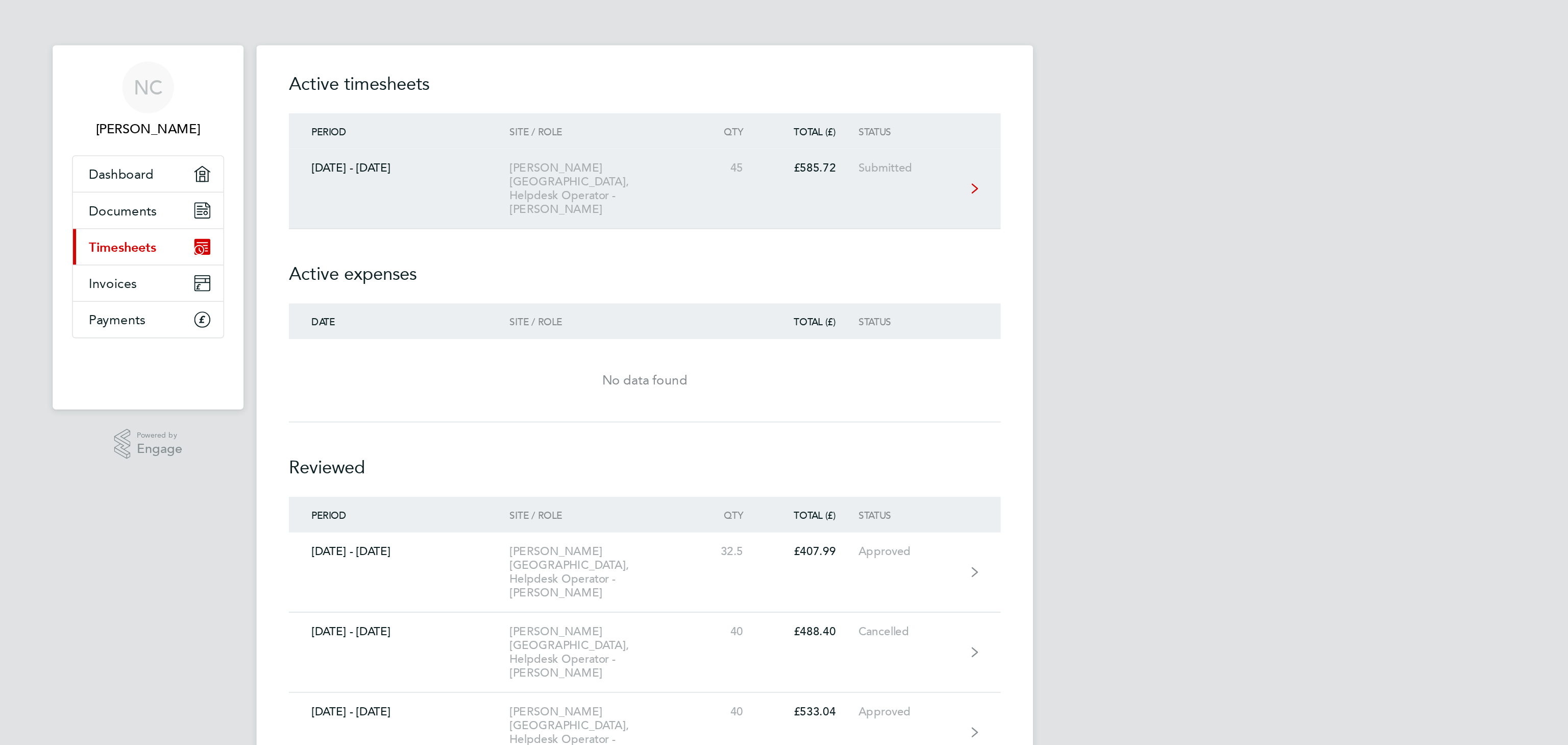
click at [909, 124] on link "[DATE] - [DATE] [PERSON_NAME][GEOGRAPHIC_DATA], Helpdesk Operator - [PERSON_NAM…" at bounding box center [784, 119] width 449 height 51
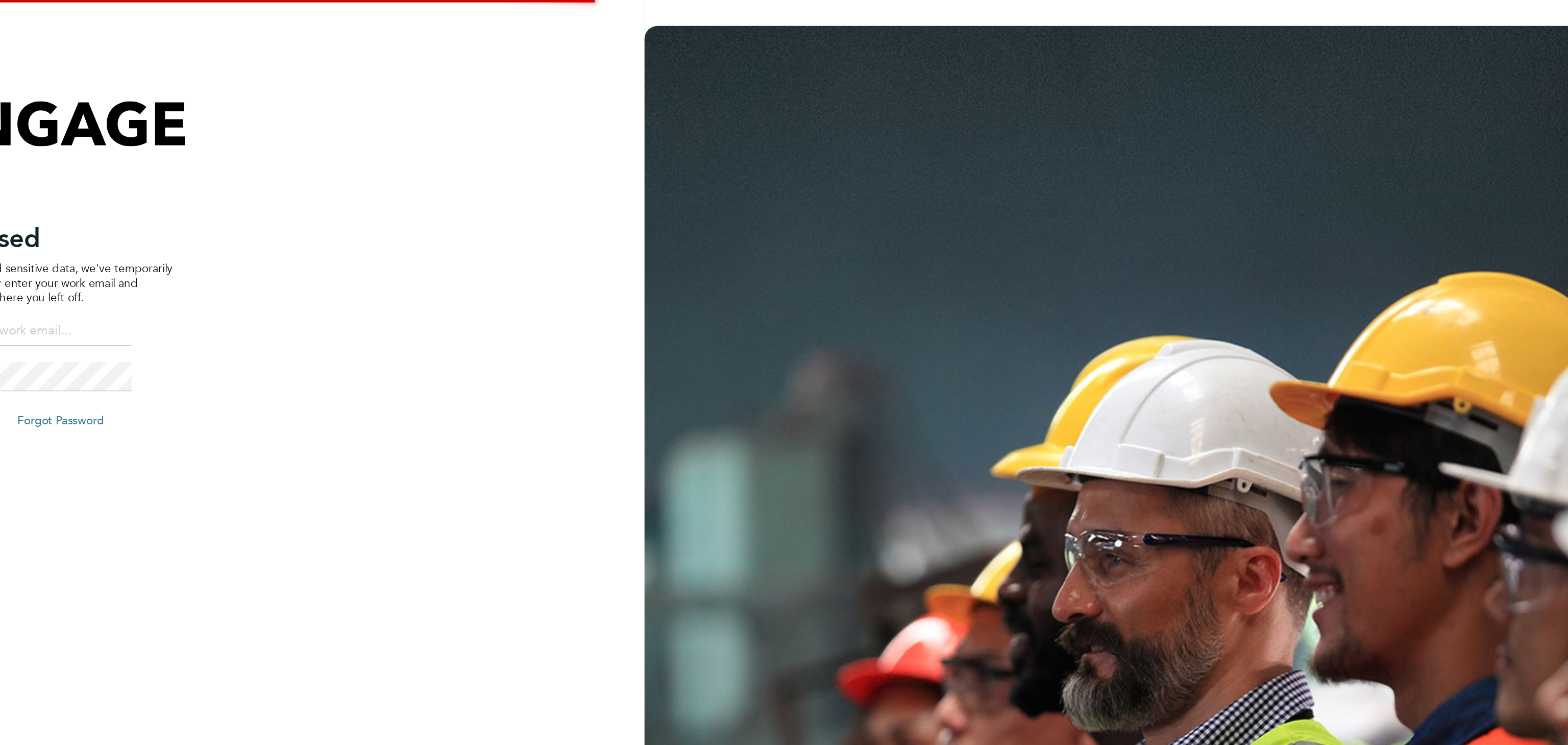
type input "[EMAIL_ADDRESS][DOMAIN_NAME]"
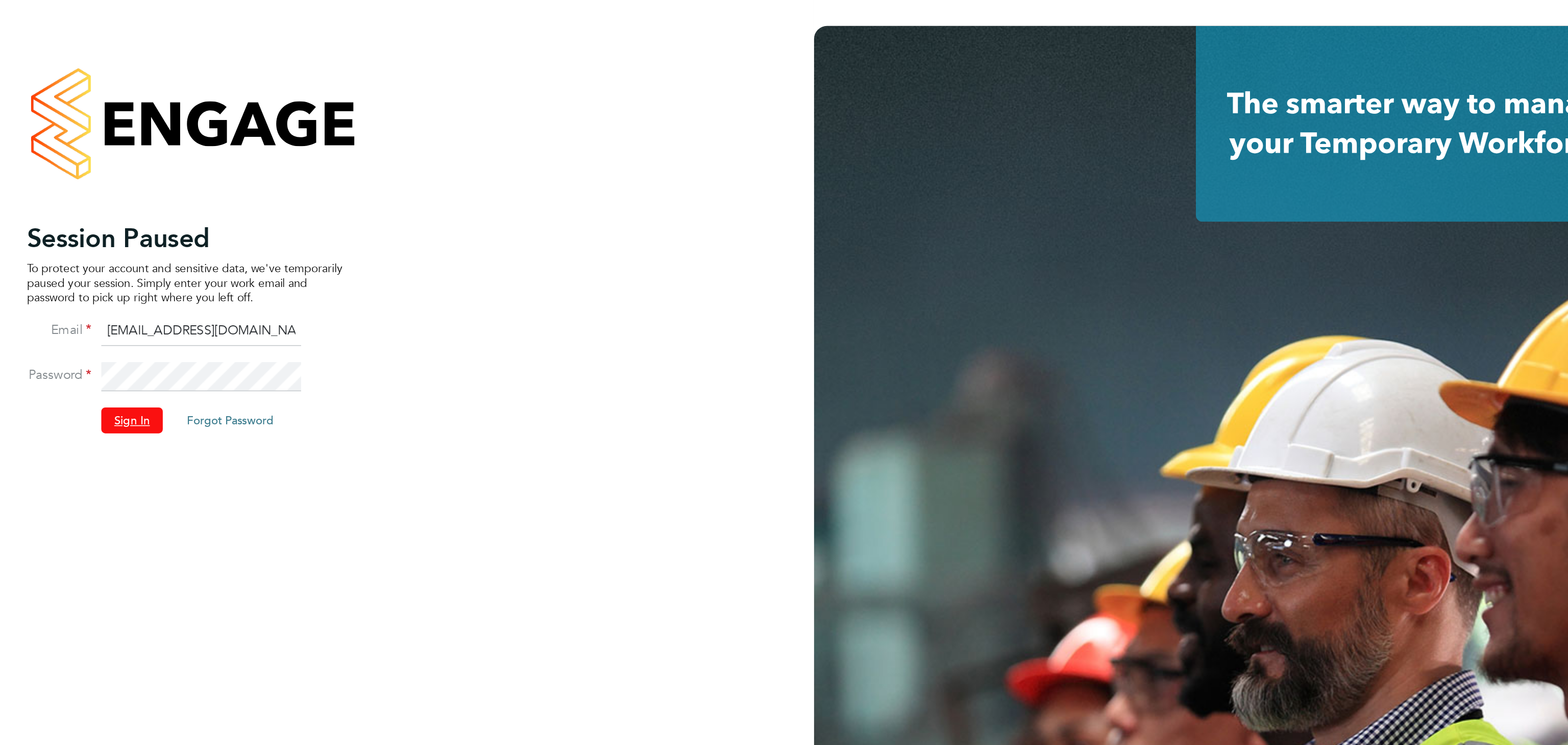
click at [357, 269] on button "Sign In" at bounding box center [353, 265] width 39 height 16
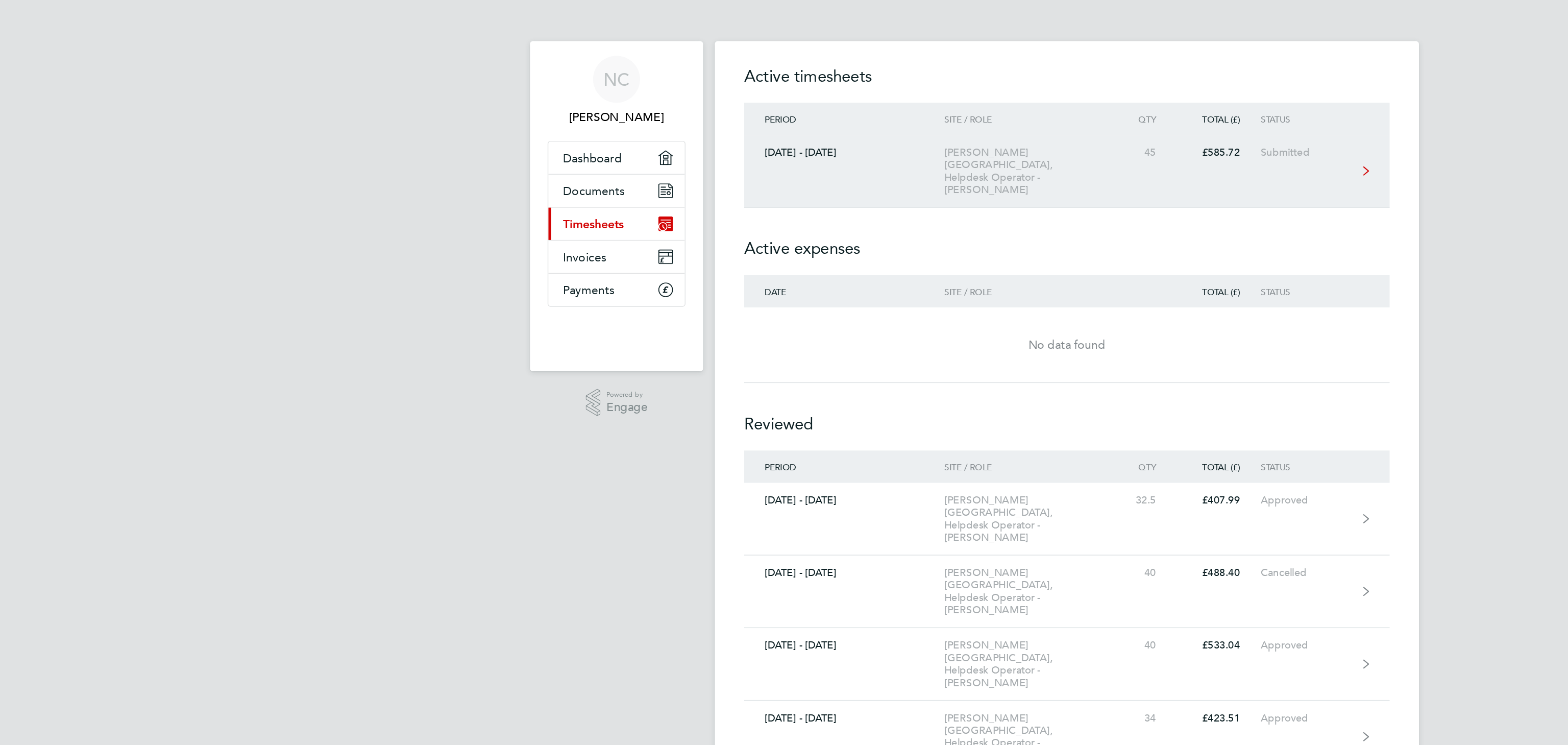
click at [742, 104] on div "[PERSON_NAME][GEOGRAPHIC_DATA], Helpdesk Operator - [PERSON_NAME]" at bounding box center [757, 118] width 117 height 35
